Goal: Use online tool/utility: Utilize a website feature to perform a specific function

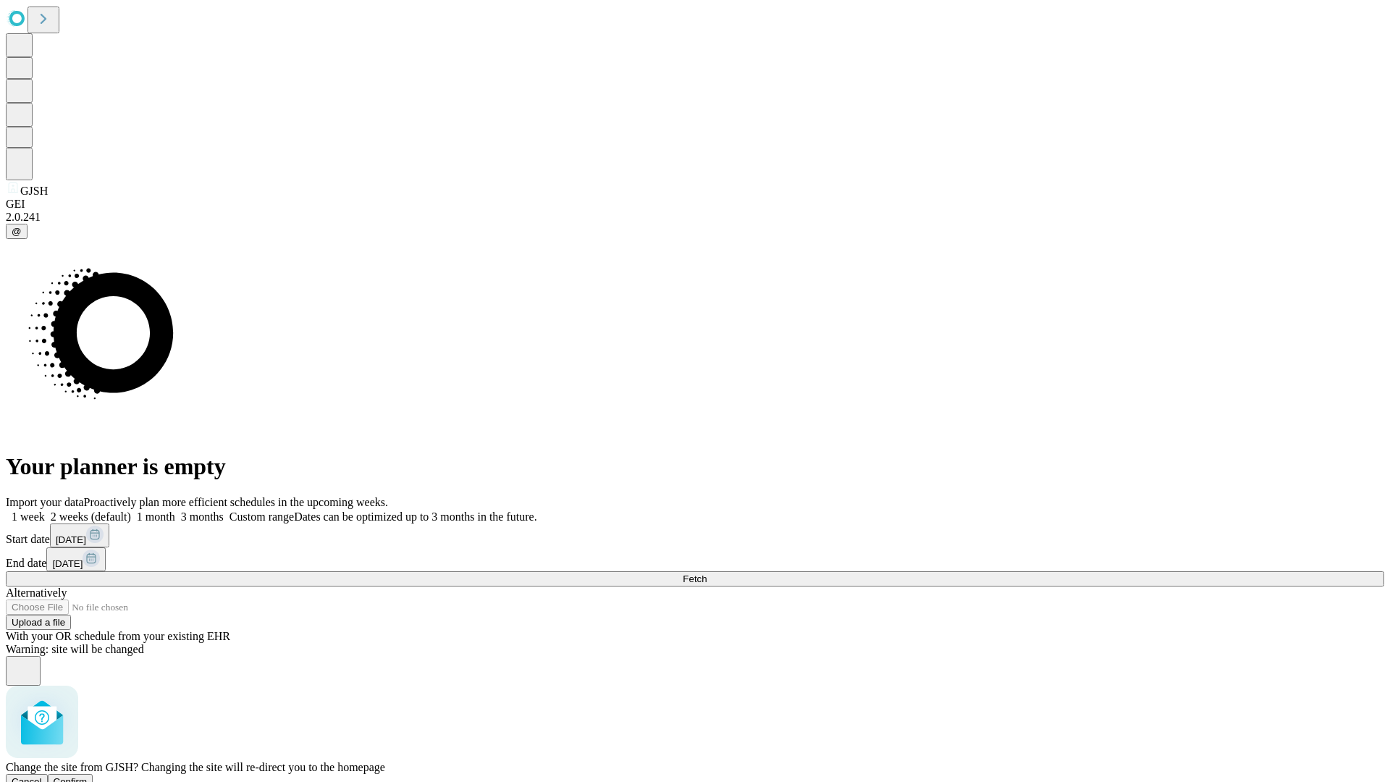
click at [88, 776] on span "Confirm" at bounding box center [71, 781] width 34 height 11
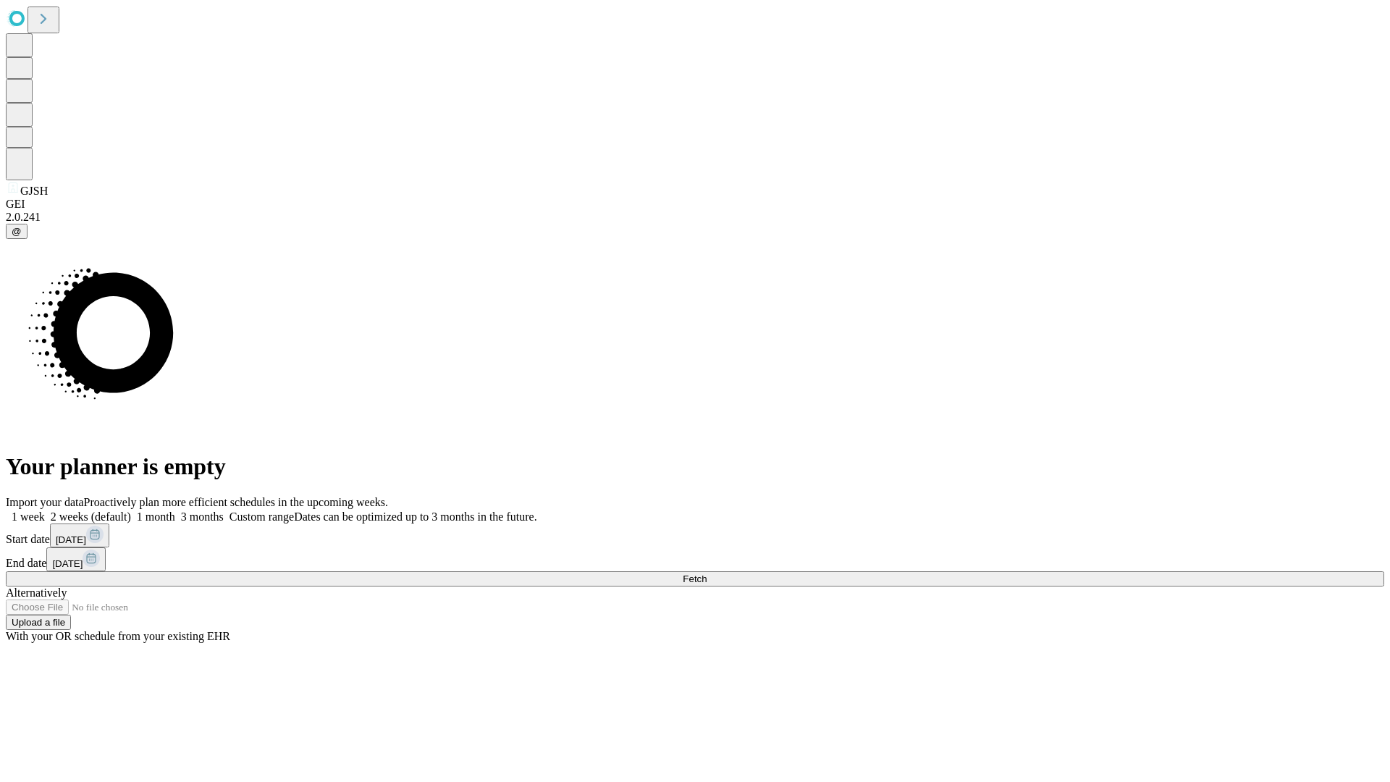
click at [175, 510] on label "1 month" at bounding box center [153, 516] width 44 height 12
click at [707, 573] on span "Fetch" at bounding box center [695, 578] width 24 height 11
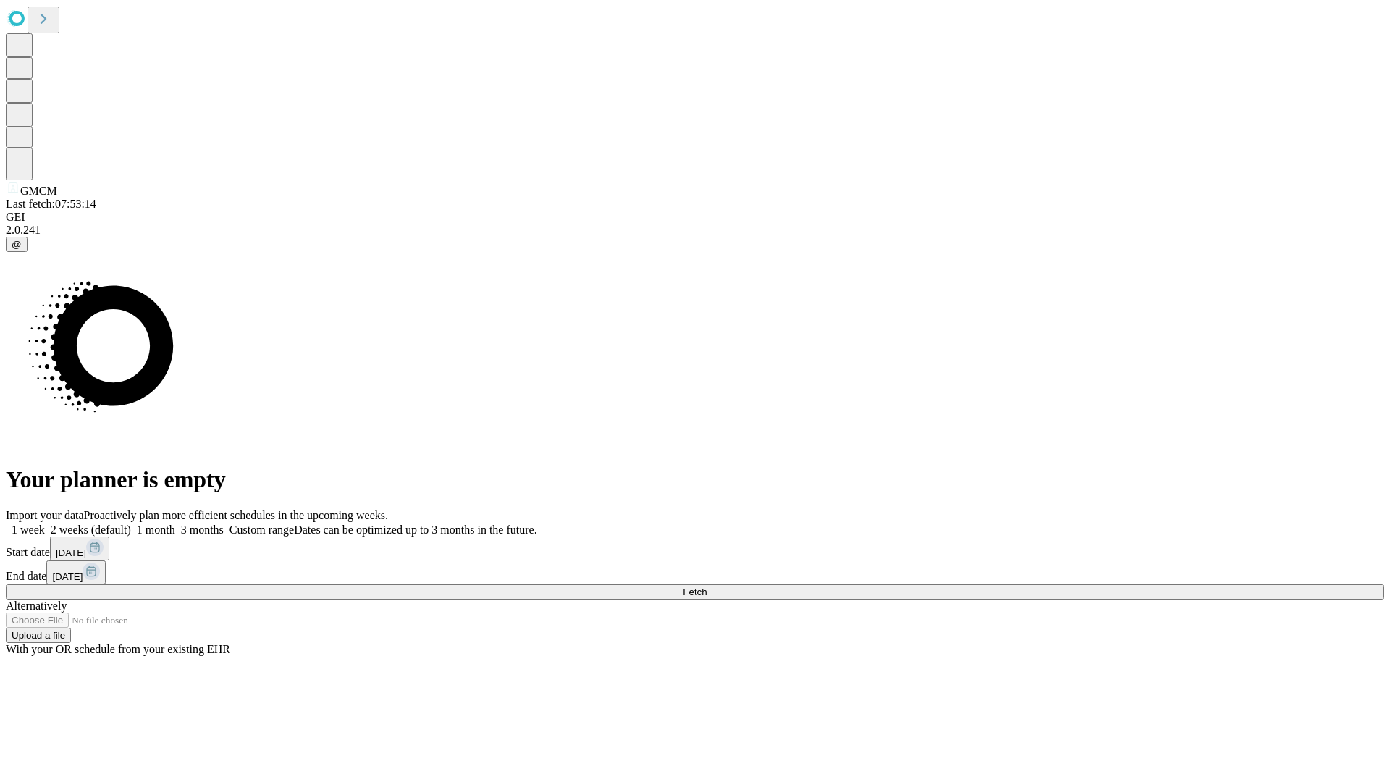
click at [175, 523] on label "1 month" at bounding box center [153, 529] width 44 height 12
click at [707, 586] on span "Fetch" at bounding box center [695, 591] width 24 height 11
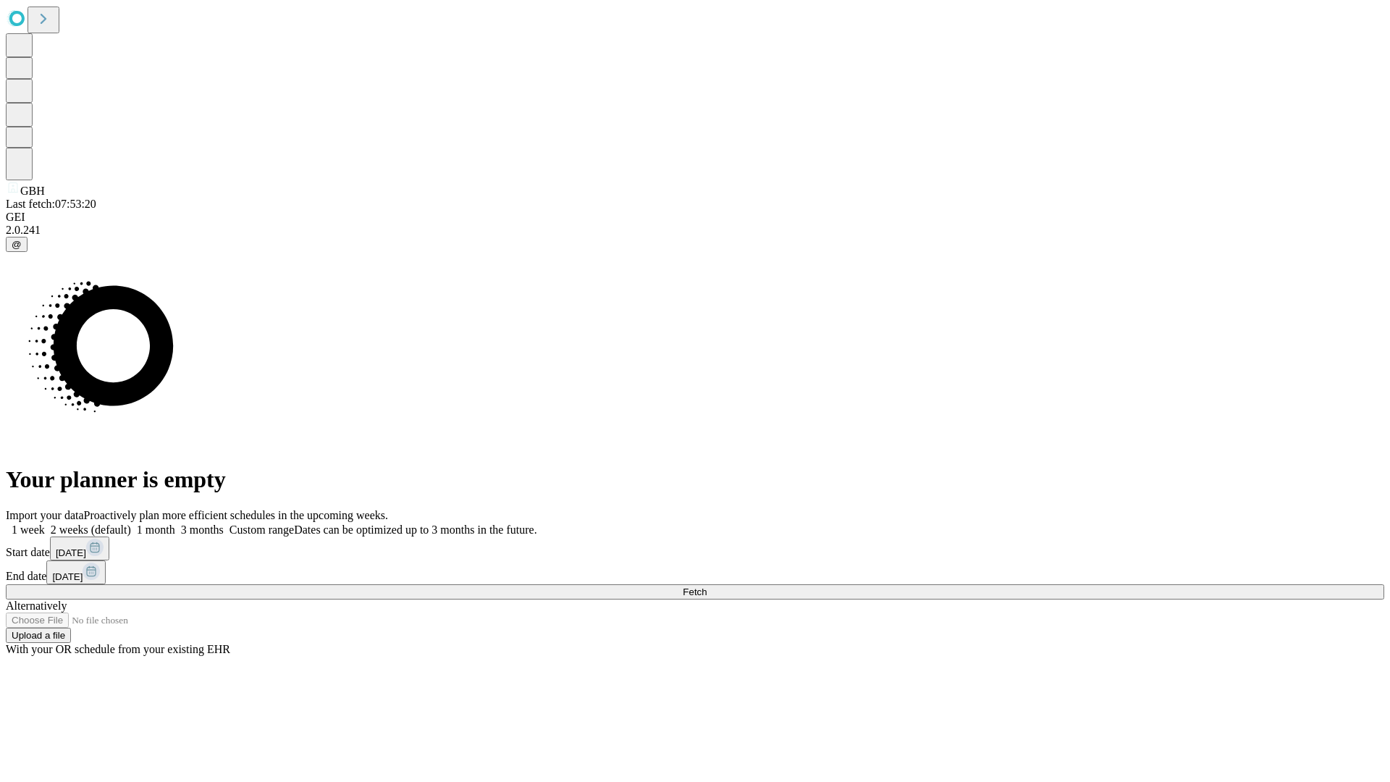
click at [707, 586] on span "Fetch" at bounding box center [695, 591] width 24 height 11
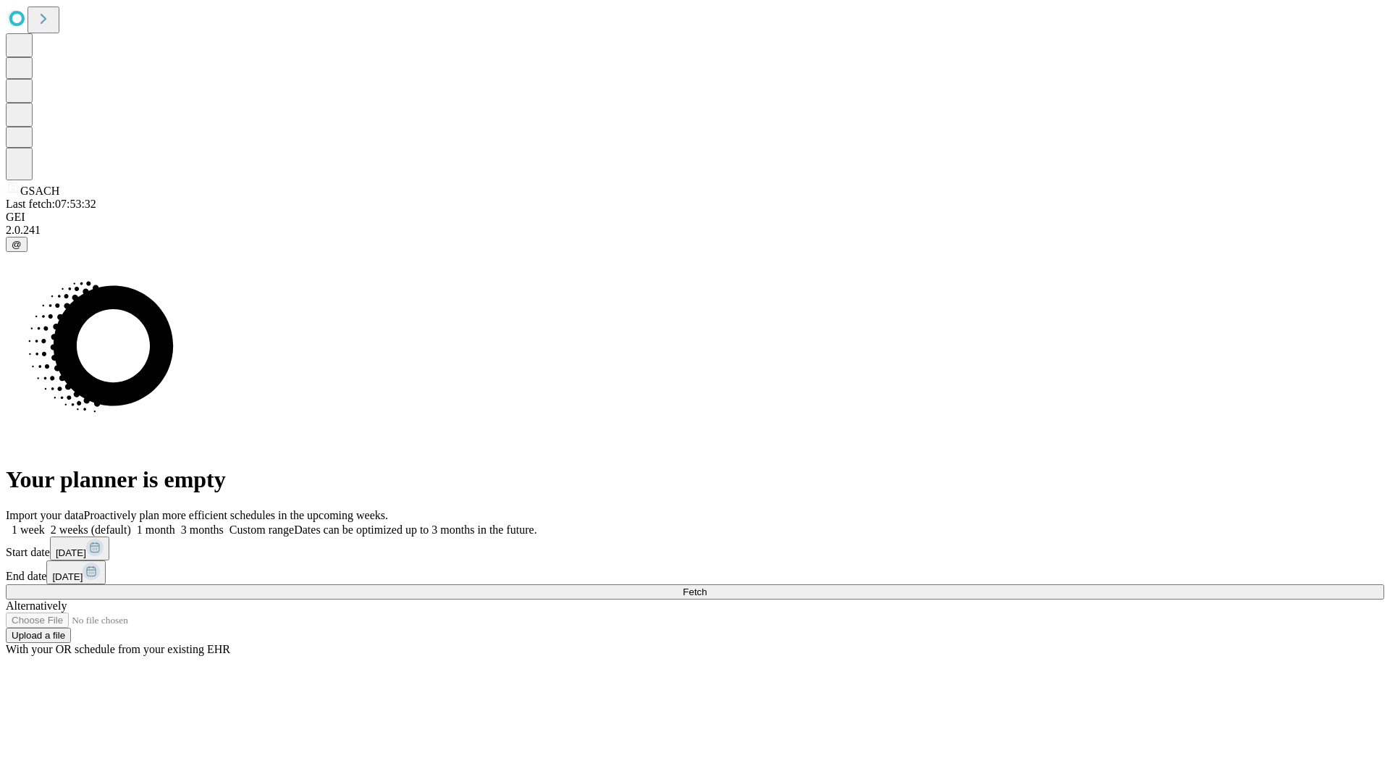
click at [175, 523] on label "1 month" at bounding box center [153, 529] width 44 height 12
click at [707, 586] on span "Fetch" at bounding box center [695, 591] width 24 height 11
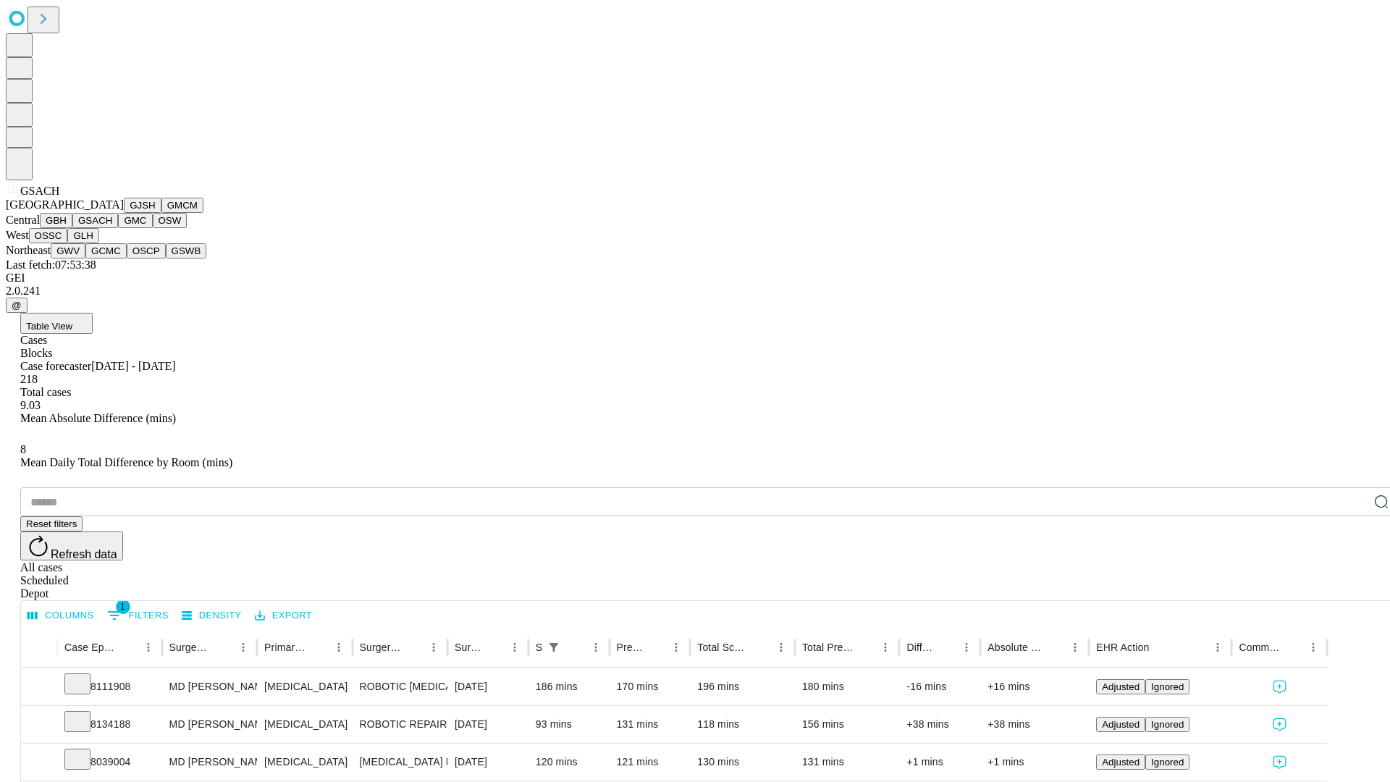
click at [118, 228] on button "GMC" at bounding box center [135, 220] width 34 height 15
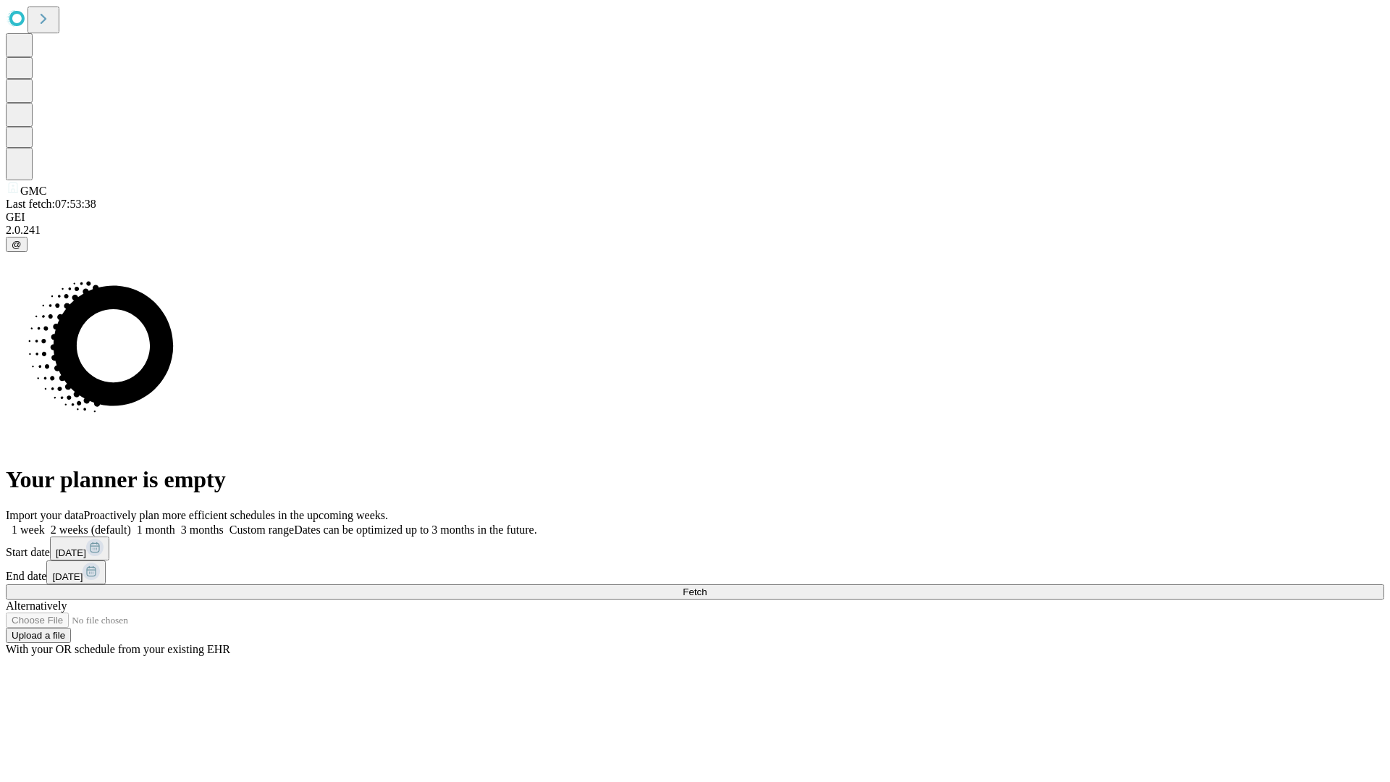
click at [175, 523] on label "1 month" at bounding box center [153, 529] width 44 height 12
click at [707, 586] on span "Fetch" at bounding box center [695, 591] width 24 height 11
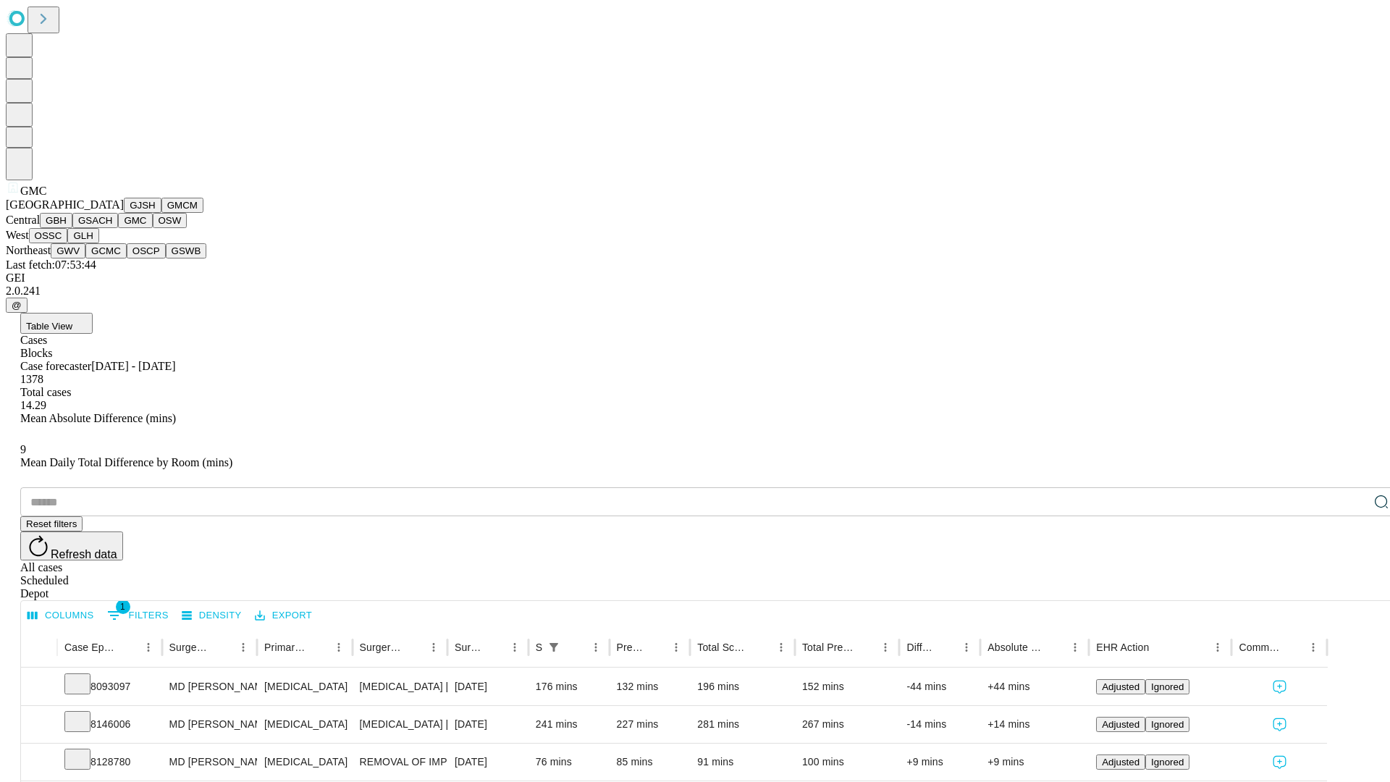
click at [153, 228] on button "OSW" at bounding box center [170, 220] width 35 height 15
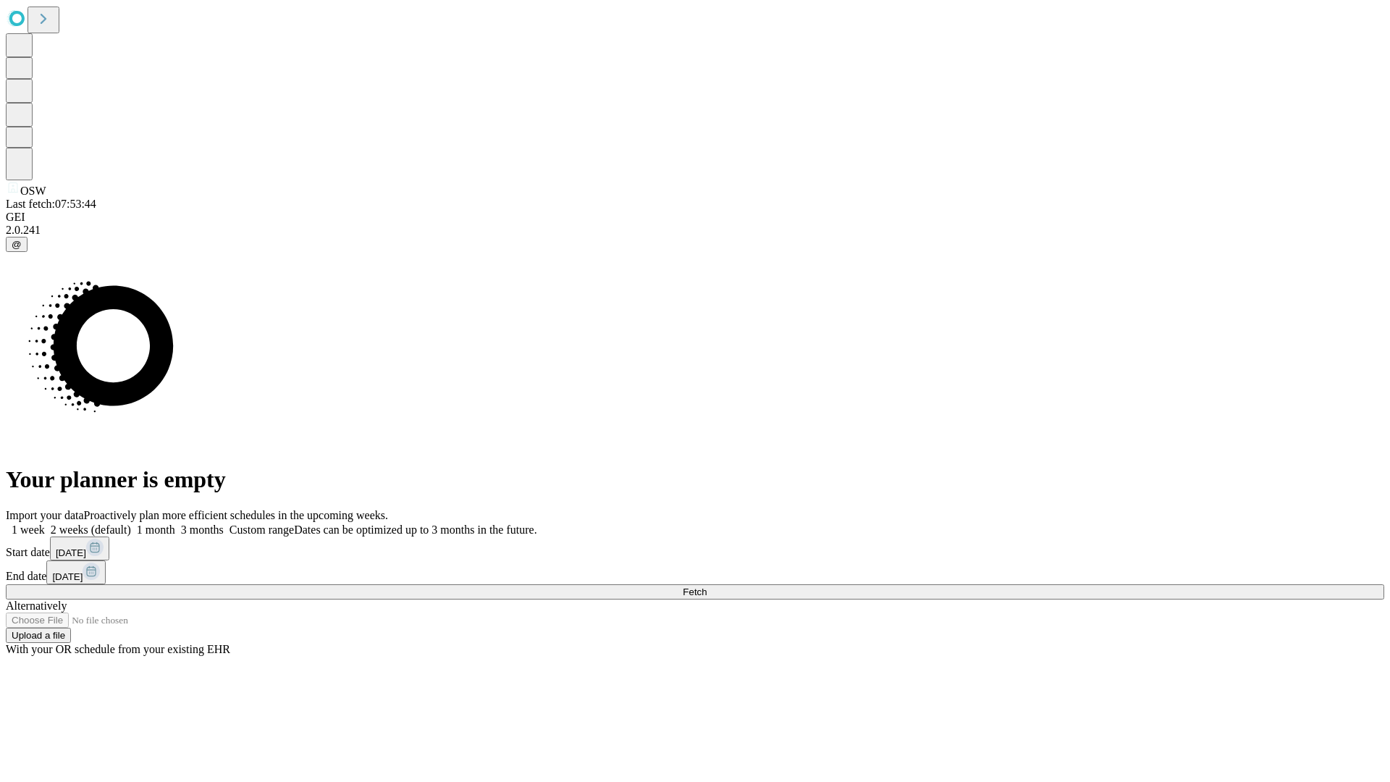
click at [175, 523] on label "1 month" at bounding box center [153, 529] width 44 height 12
click at [707, 586] on span "Fetch" at bounding box center [695, 591] width 24 height 11
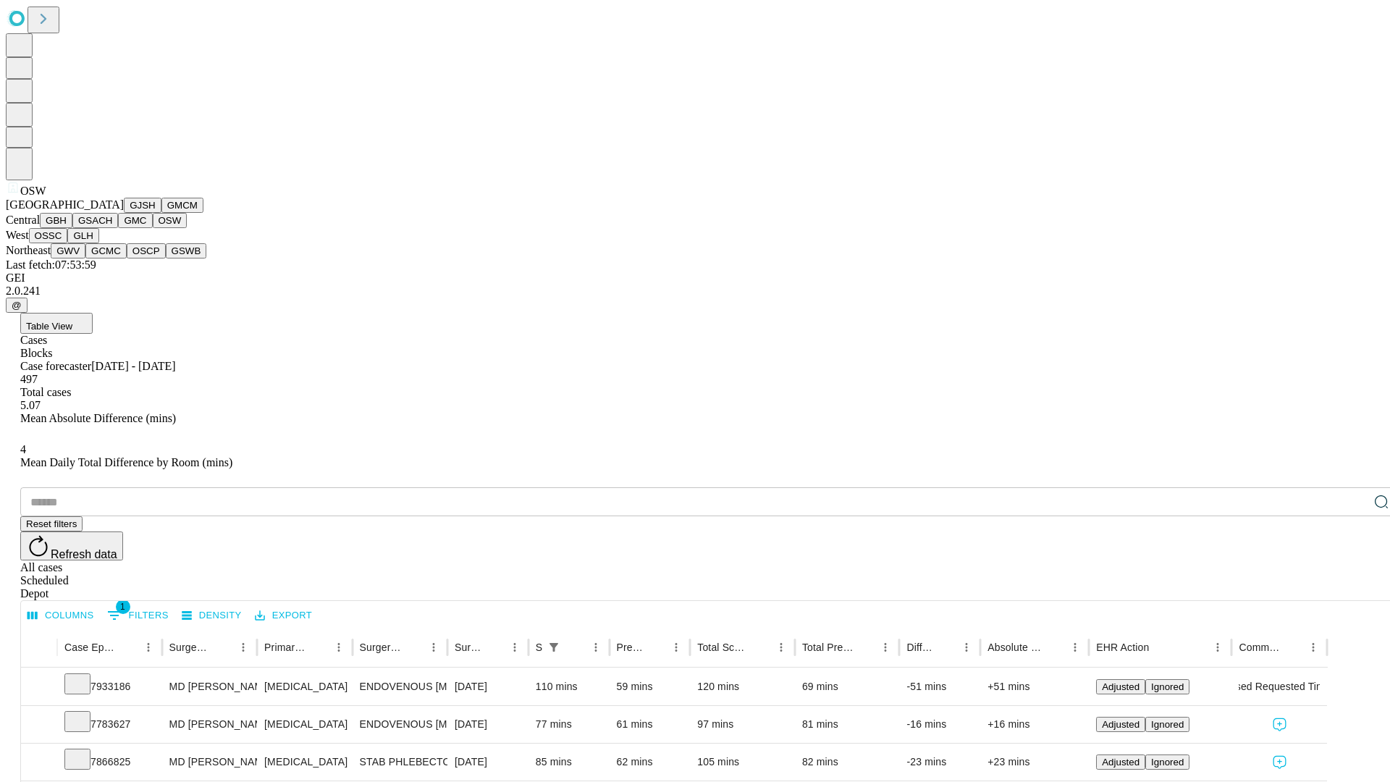
click at [68, 243] on button "OSSC" at bounding box center [48, 235] width 39 height 15
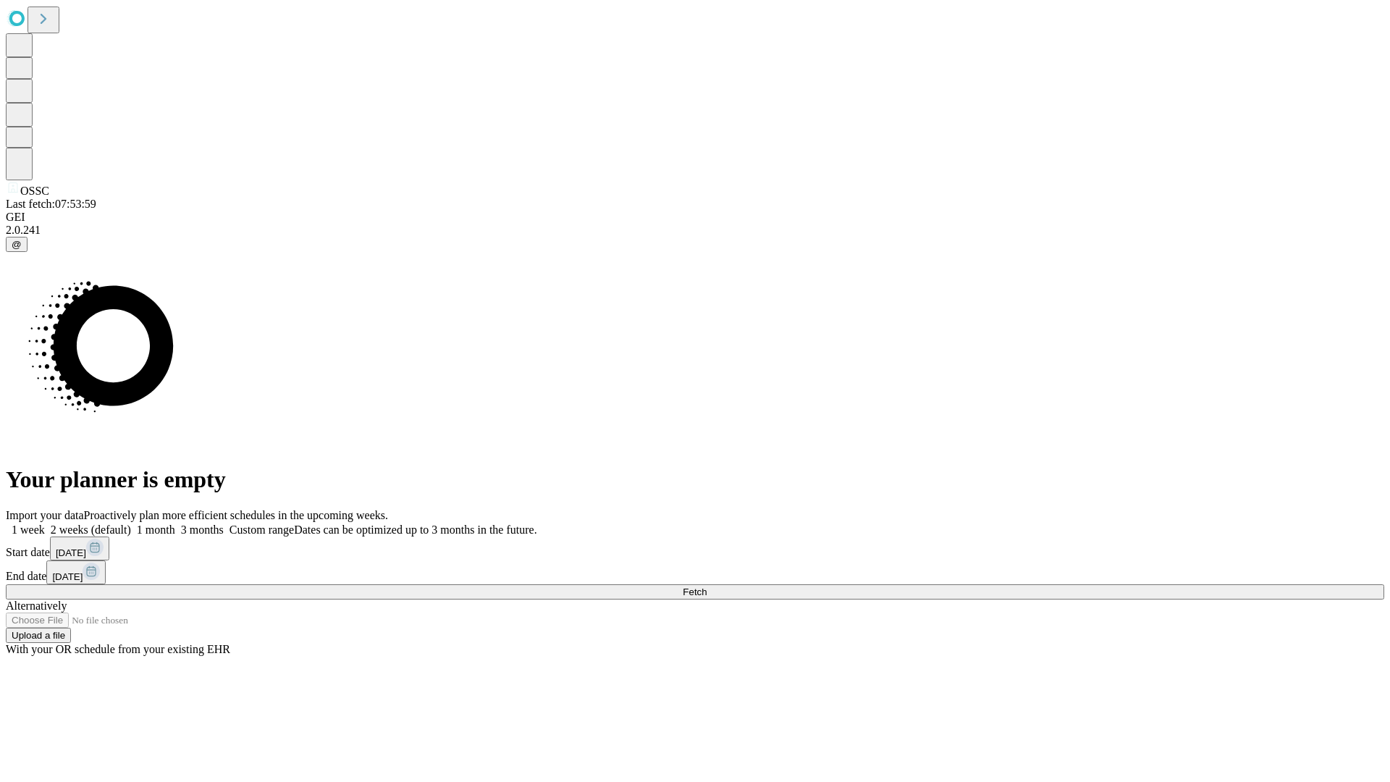
click at [707, 586] on span "Fetch" at bounding box center [695, 591] width 24 height 11
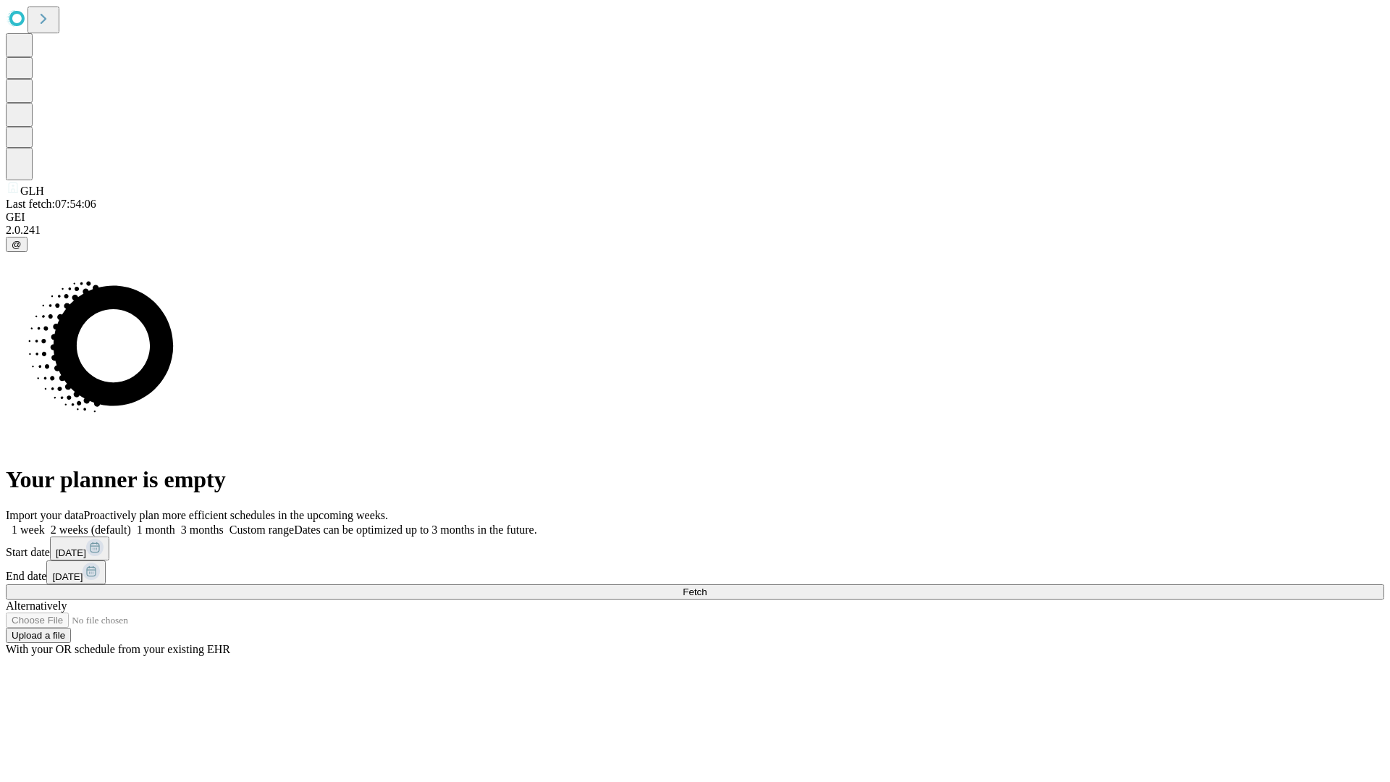
click at [175, 523] on label "1 month" at bounding box center [153, 529] width 44 height 12
click at [707, 586] on span "Fetch" at bounding box center [695, 591] width 24 height 11
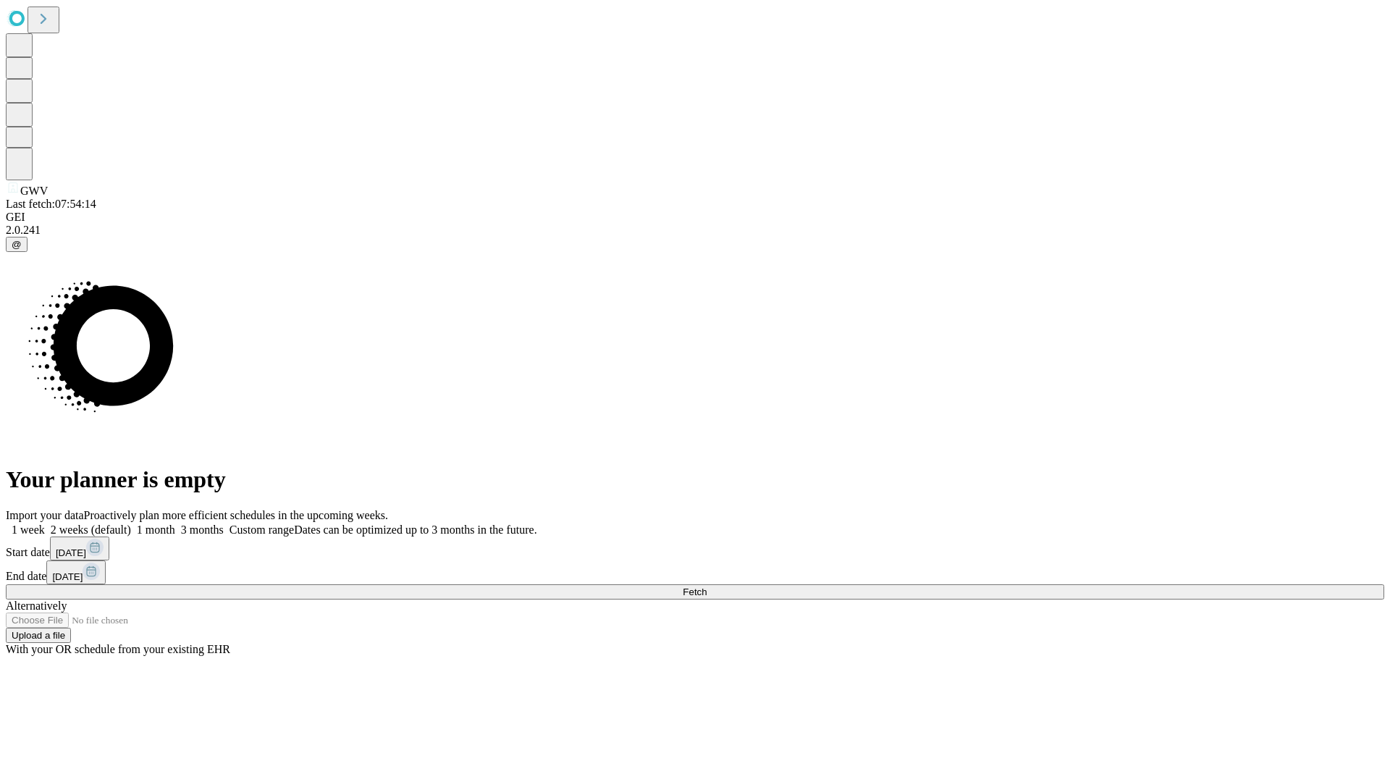
click at [175, 523] on label "1 month" at bounding box center [153, 529] width 44 height 12
click at [707, 586] on span "Fetch" at bounding box center [695, 591] width 24 height 11
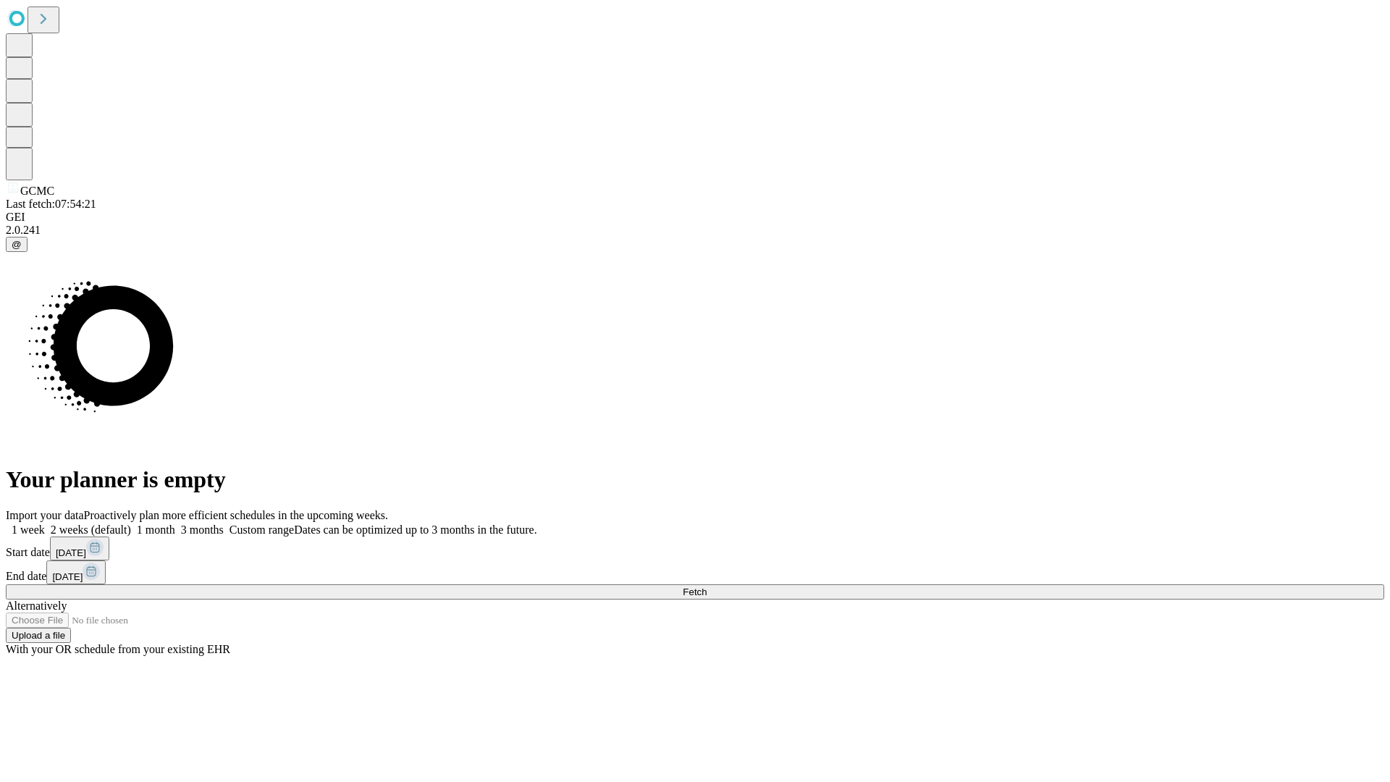
click at [175, 523] on label "1 month" at bounding box center [153, 529] width 44 height 12
click at [707, 586] on span "Fetch" at bounding box center [695, 591] width 24 height 11
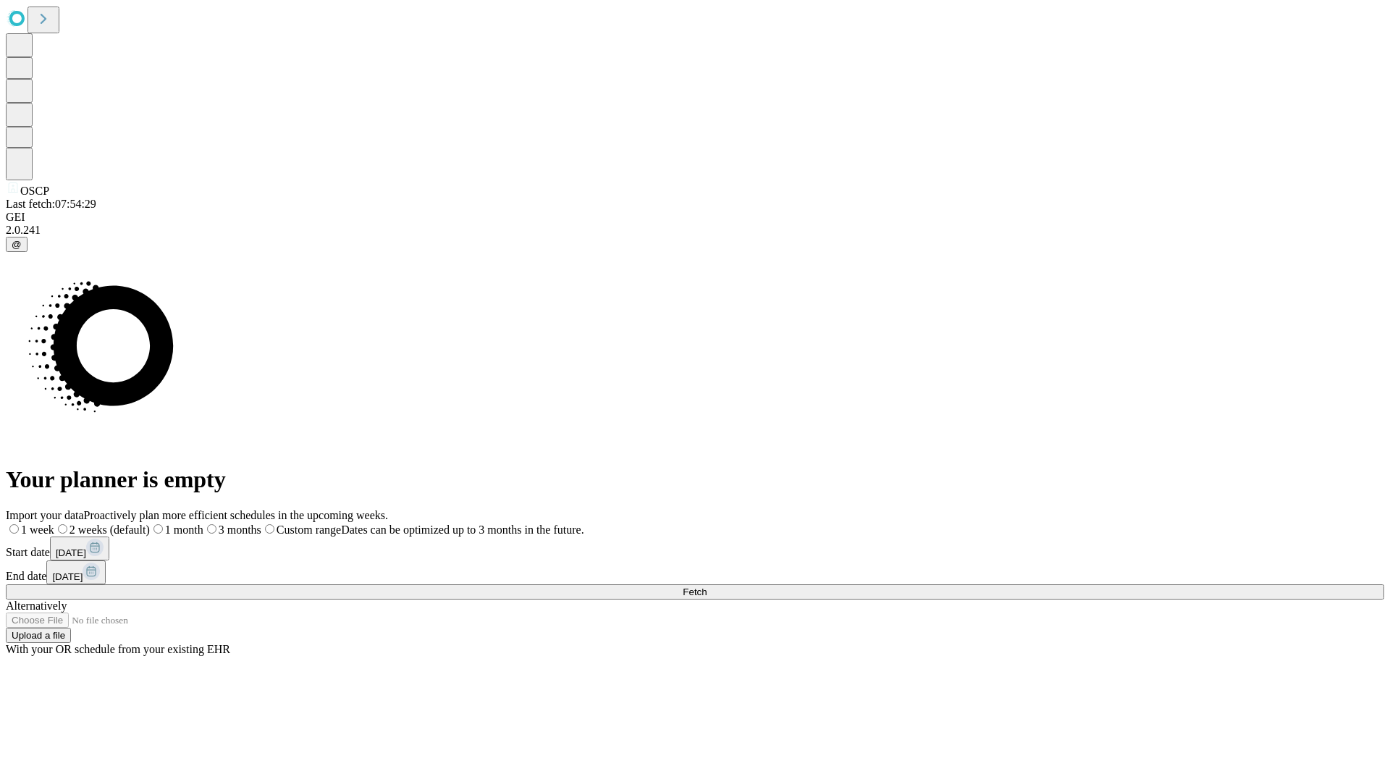
click at [707, 586] on span "Fetch" at bounding box center [695, 591] width 24 height 11
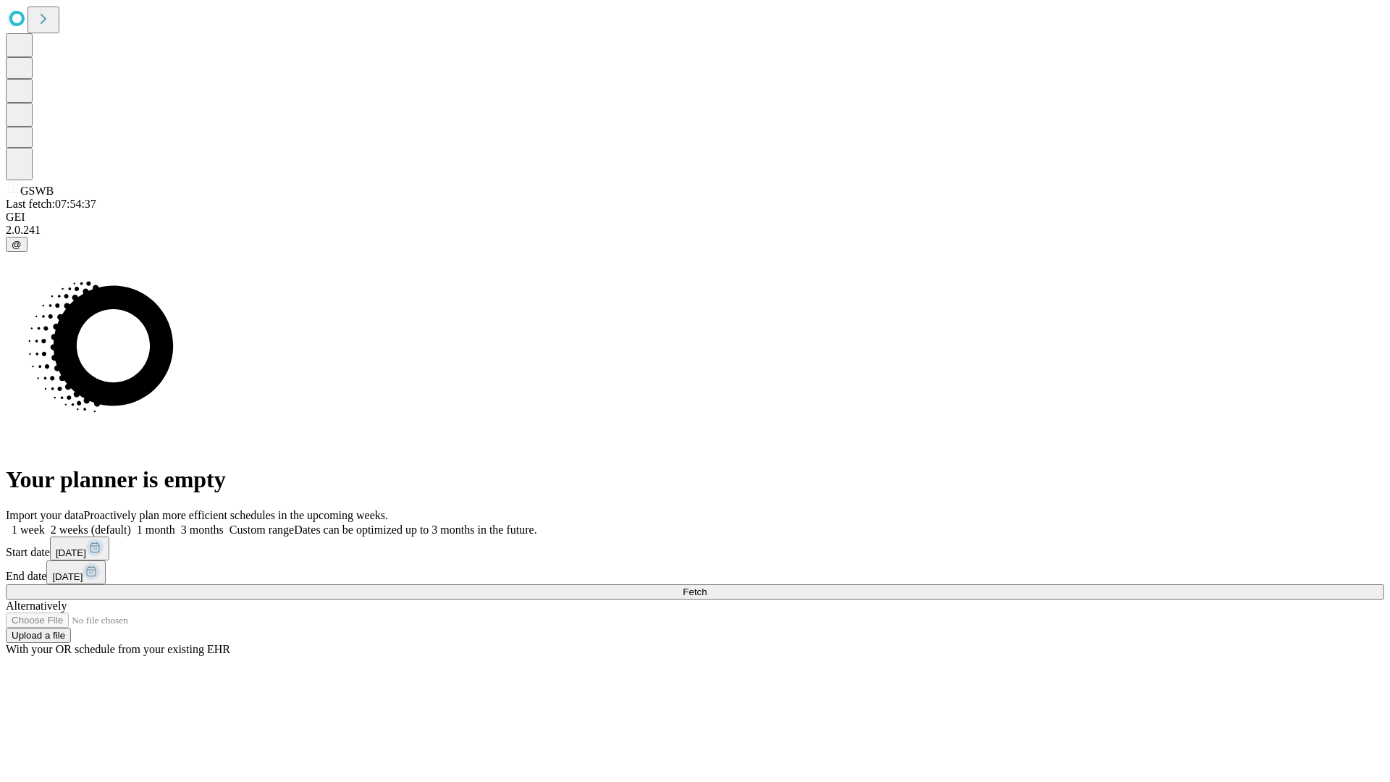
click at [175, 523] on label "1 month" at bounding box center [153, 529] width 44 height 12
click at [707, 586] on span "Fetch" at bounding box center [695, 591] width 24 height 11
